Goal: Task Accomplishment & Management: Manage account settings

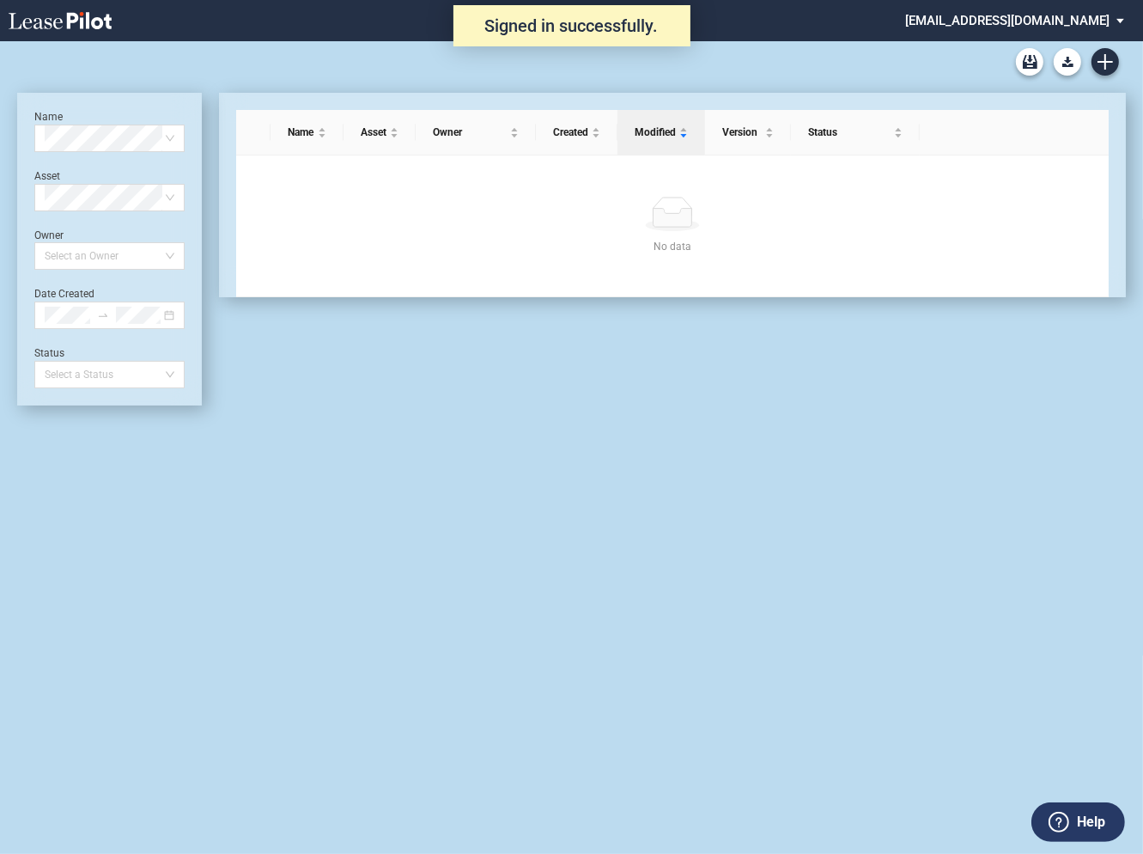
click at [174, 343] on div "Name Select name Asset Select Asset Owner Select an Owner Date Created Status S…" at bounding box center [109, 249] width 150 height 278
click at [171, 319] on icon "close-circle" at bounding box center [169, 315] width 10 height 10
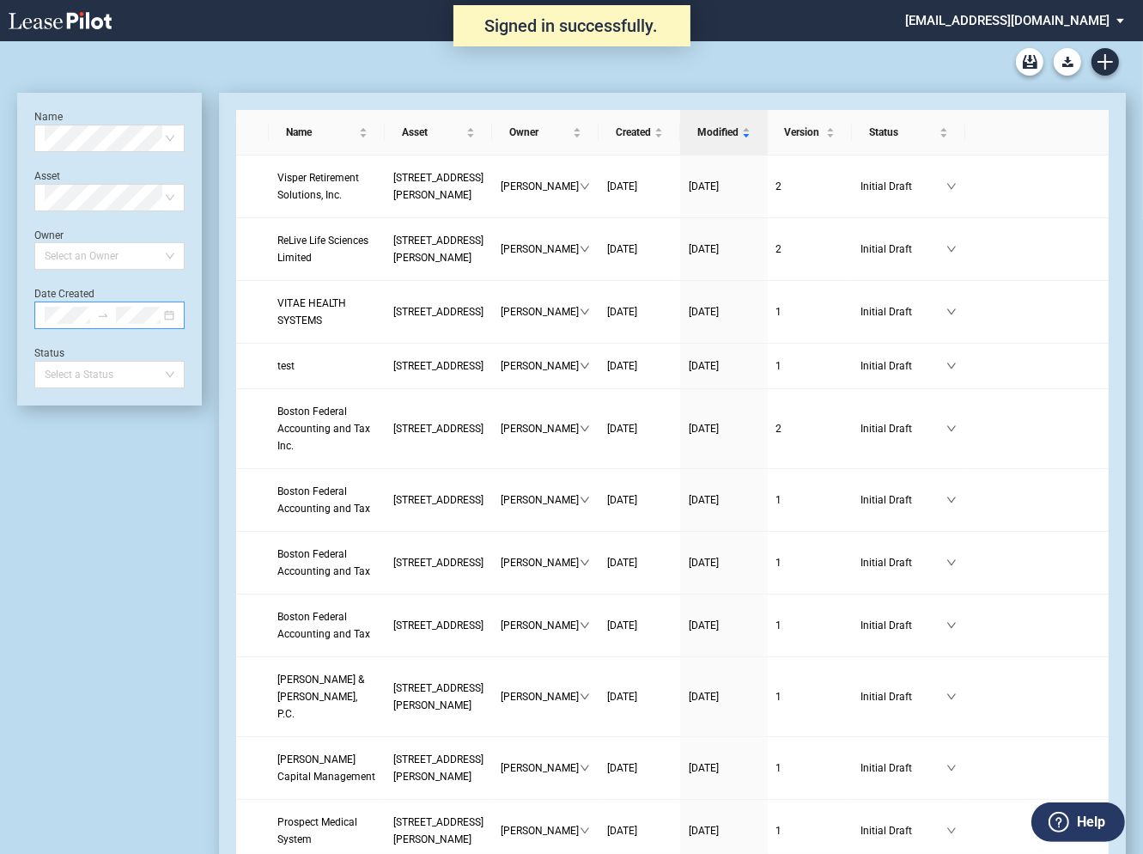
click at [169, 313] on div at bounding box center [109, 314] width 150 height 27
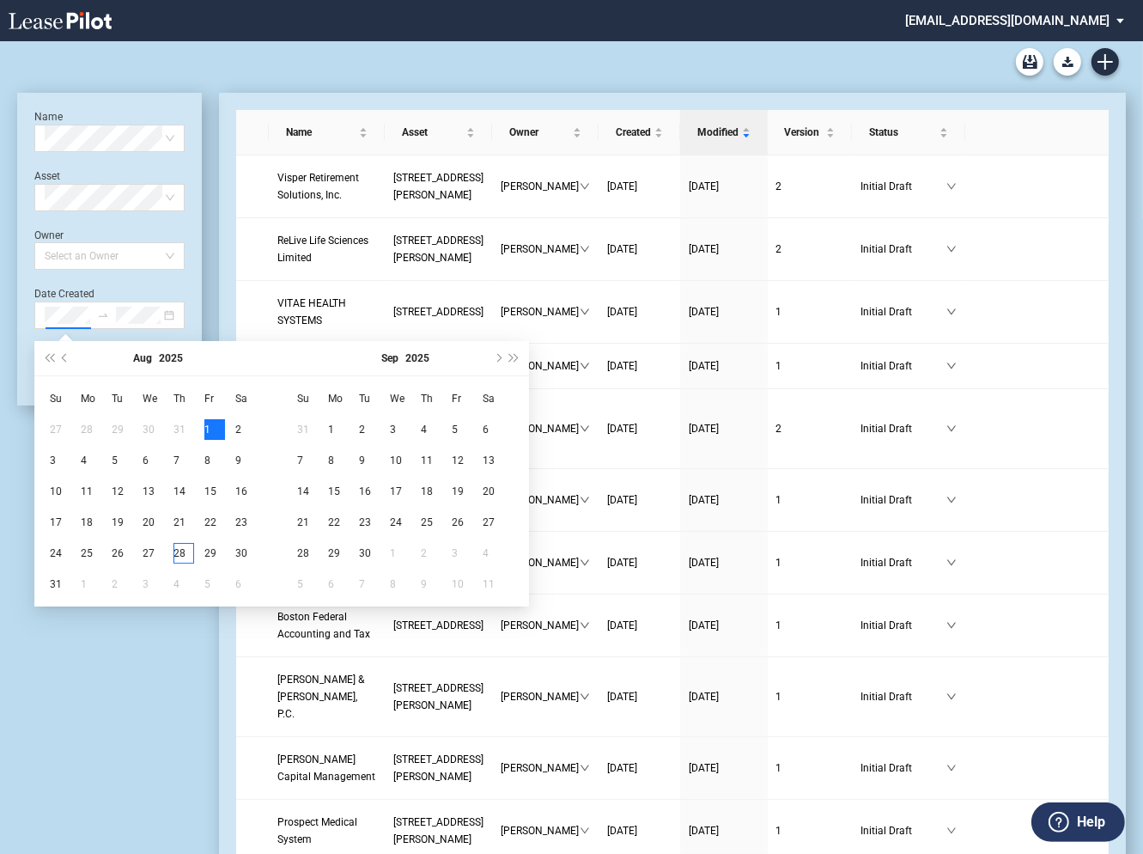
click at [209, 427] on div "1" at bounding box center [214, 429] width 21 height 21
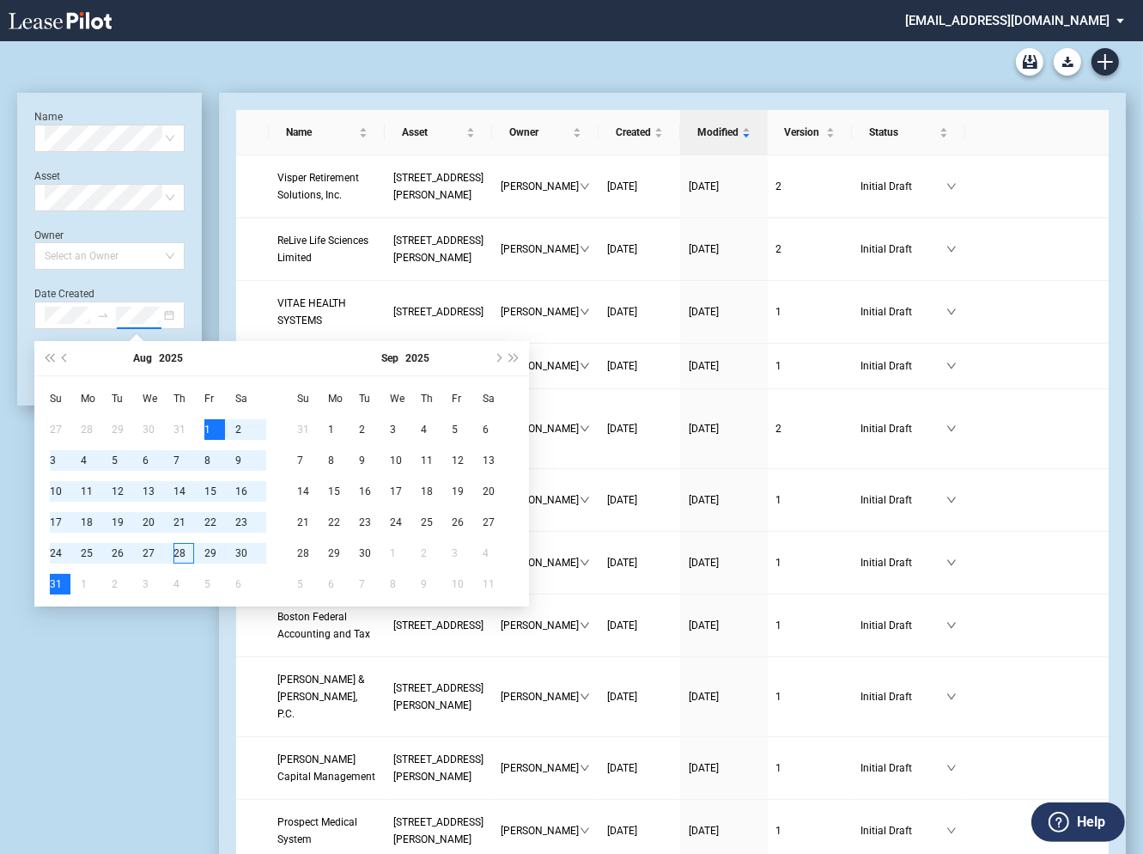
click at [61, 579] on div "31" at bounding box center [60, 584] width 21 height 21
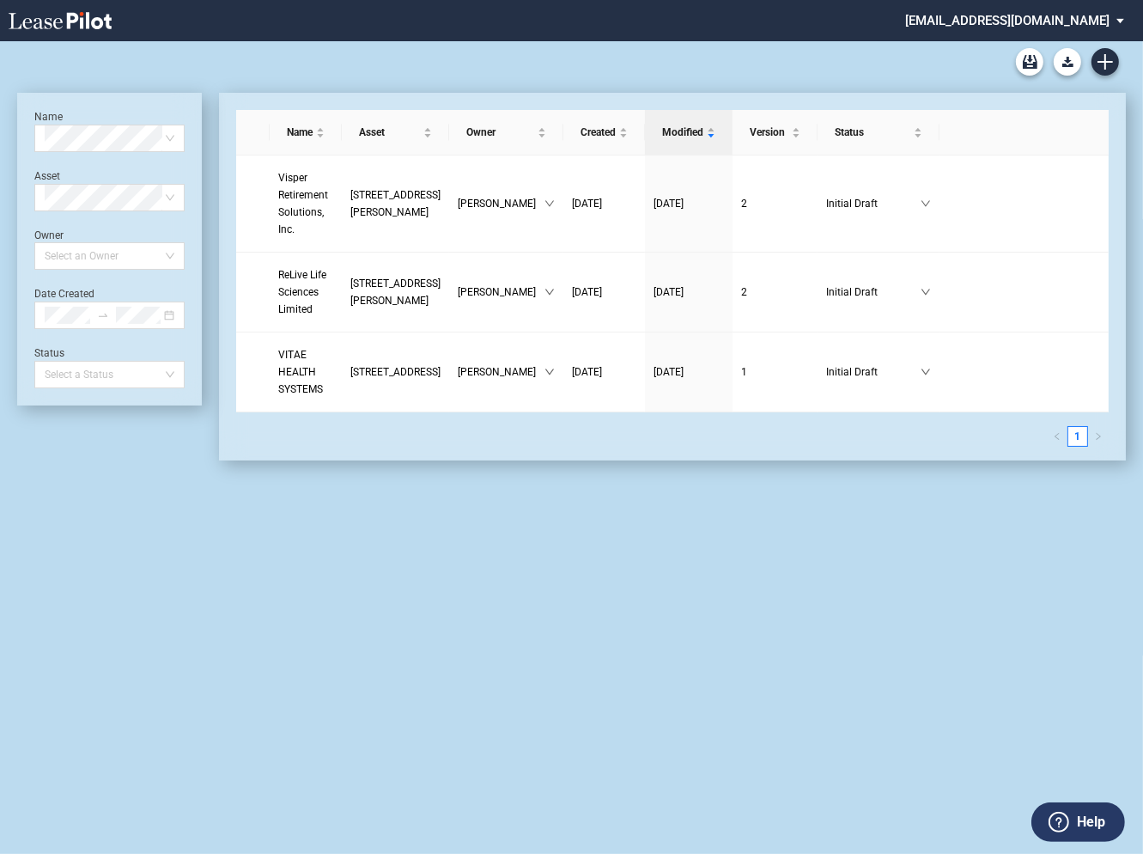
click at [179, 343] on div "Name Select name Asset Select Asset Owner Select an Owner Date Created Status S…" at bounding box center [109, 249] width 150 height 278
click at [171, 317] on icon "close-circle" at bounding box center [169, 315] width 10 height 10
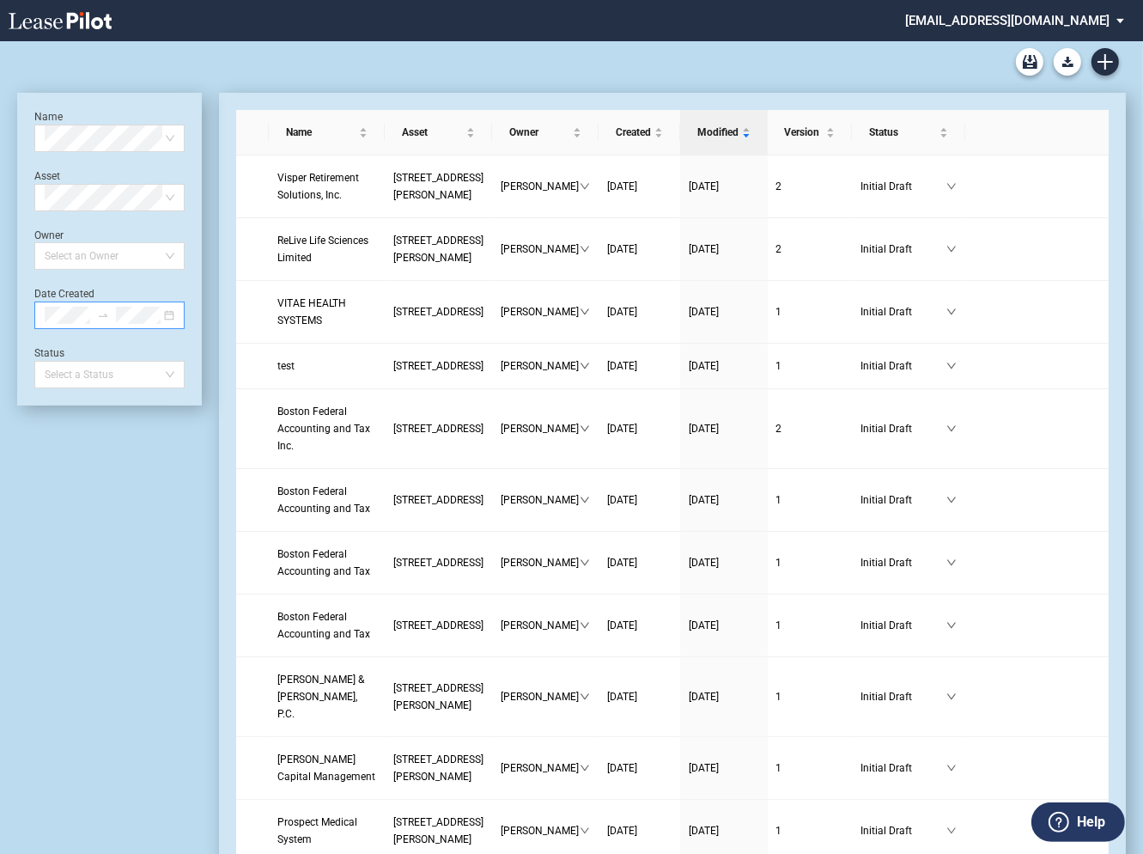
click at [1015, 15] on md-select "[EMAIL_ADDRESS][DOMAIN_NAME] Change Password 2-Factor Authentication Admin Area…" at bounding box center [1020, 19] width 235 height 39
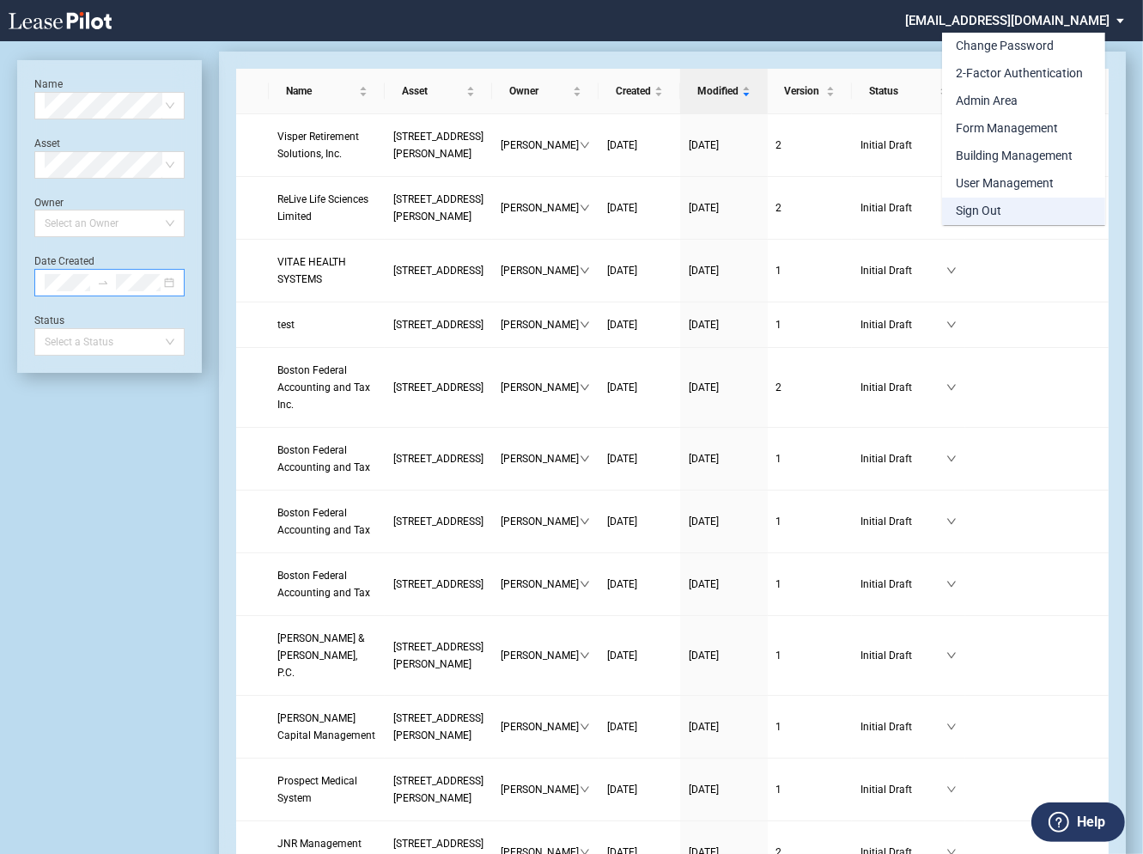
click at [972, 205] on div "Sign Out" at bounding box center [979, 211] width 46 height 17
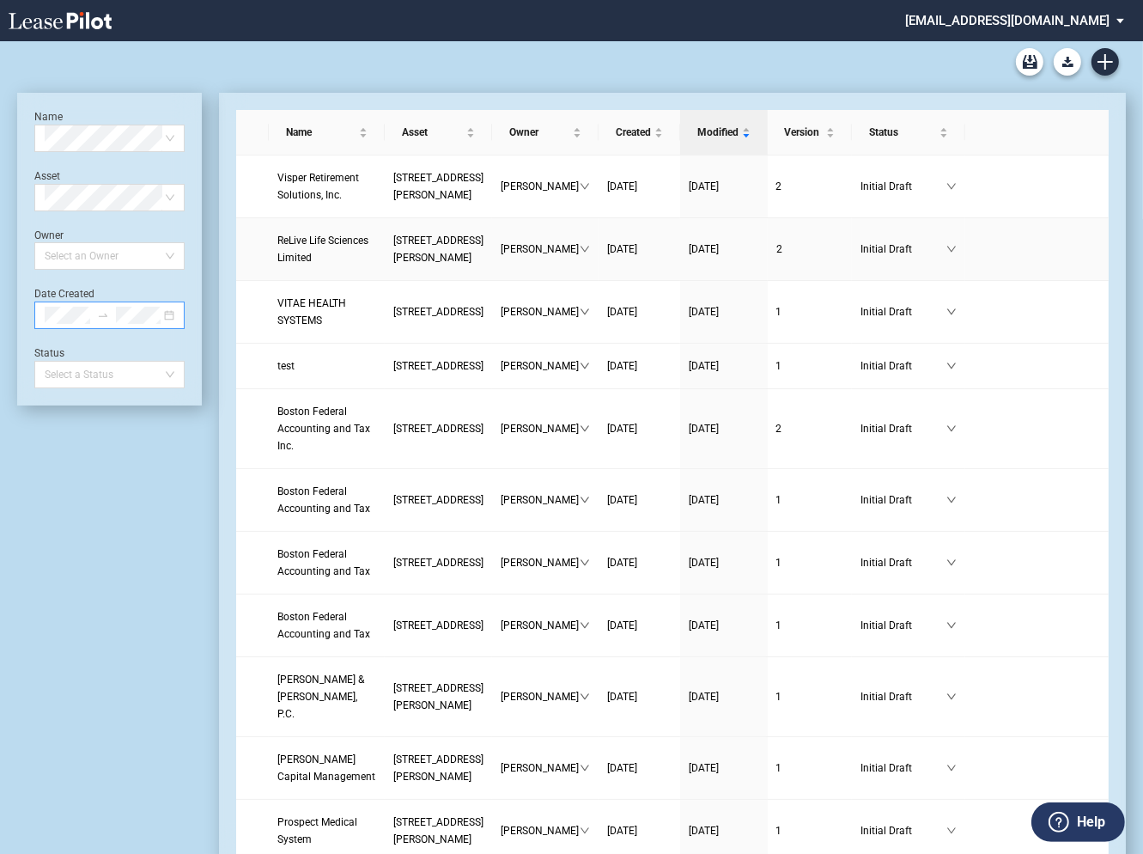
scroll to position [41, 0]
